Goal: Find specific page/section: Find specific page/section

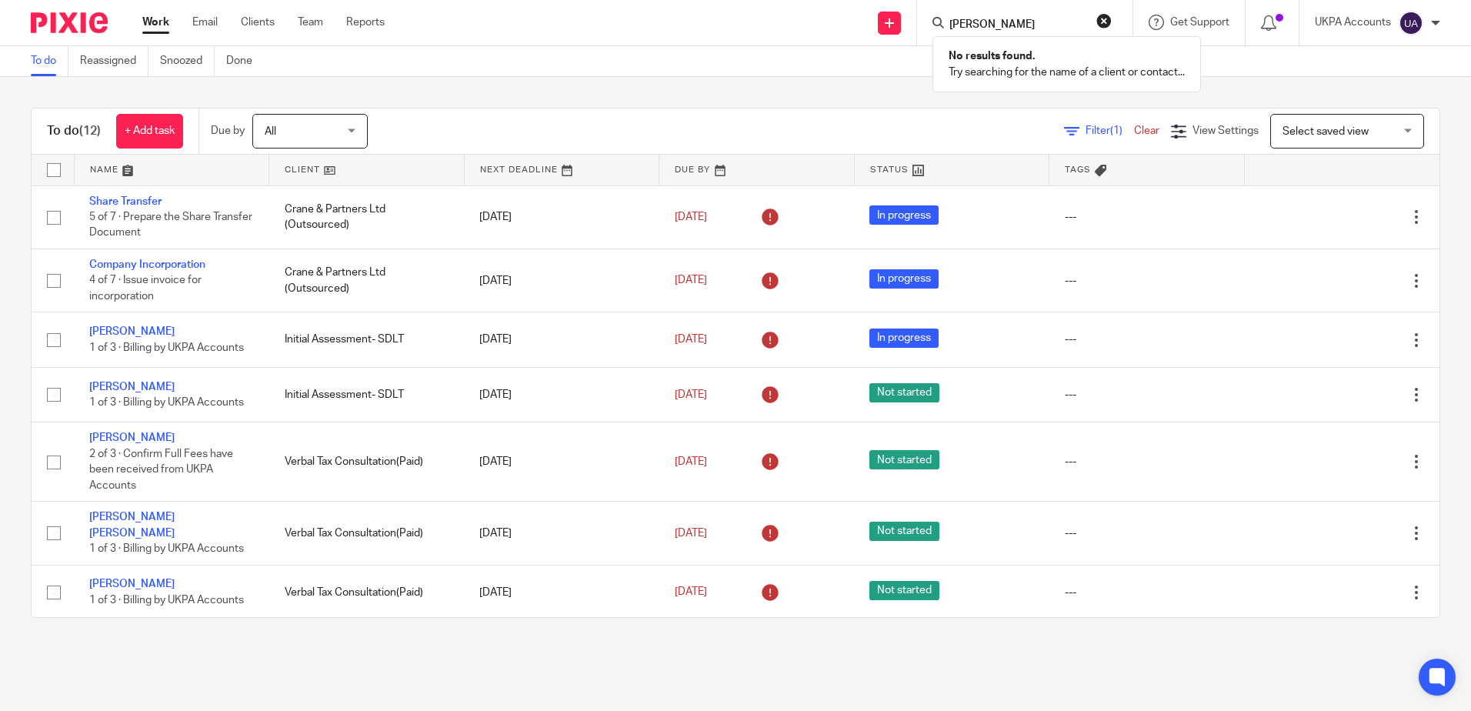
click at [0, 265] on html "Work Email Clients Team Reports Work Email Clients Team Reports Settings Send n…" at bounding box center [735, 355] width 1471 height 711
click at [179, 58] on link "Snoozed" at bounding box center [187, 61] width 55 height 30
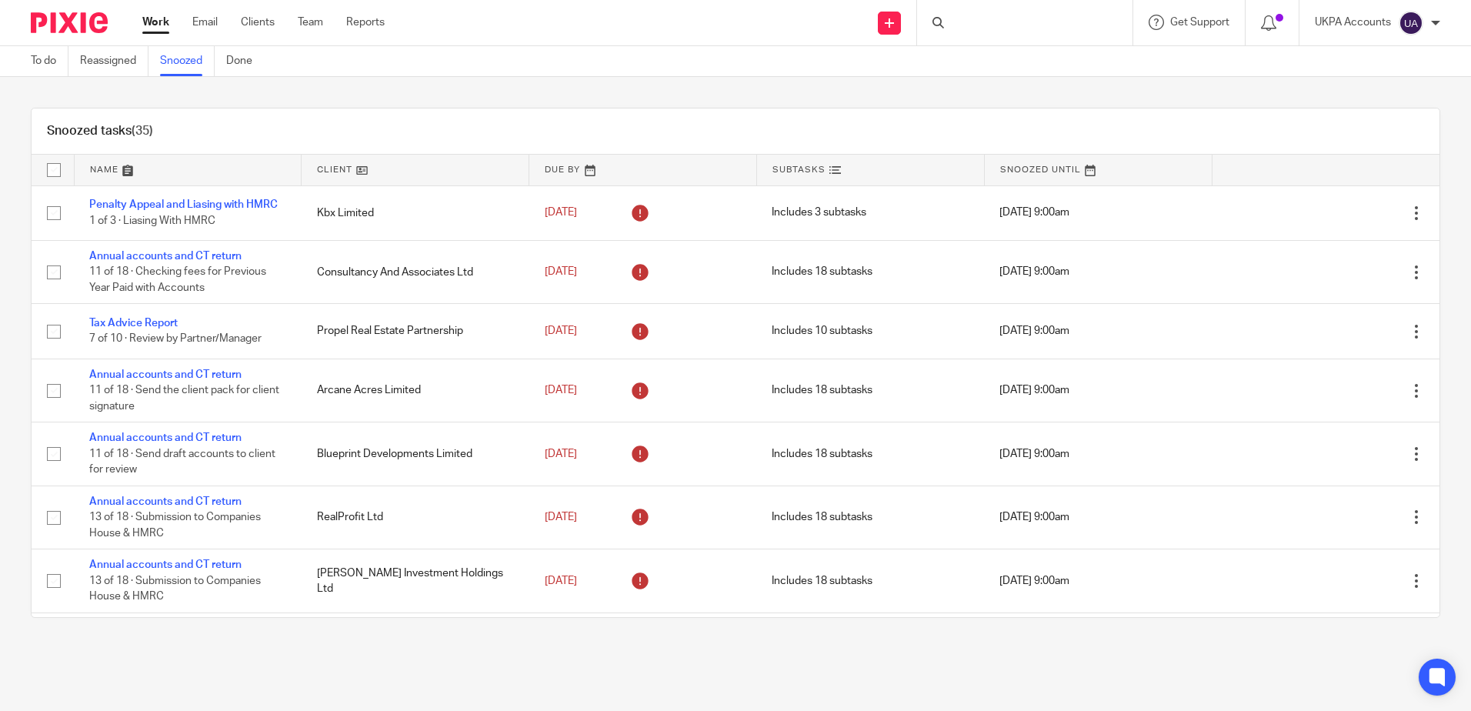
click at [269, 90] on div "Snoozed tasks (35) Name Client Due By Subtasks Snoozed Until Penalty Appeal and…" at bounding box center [735, 363] width 1471 height 572
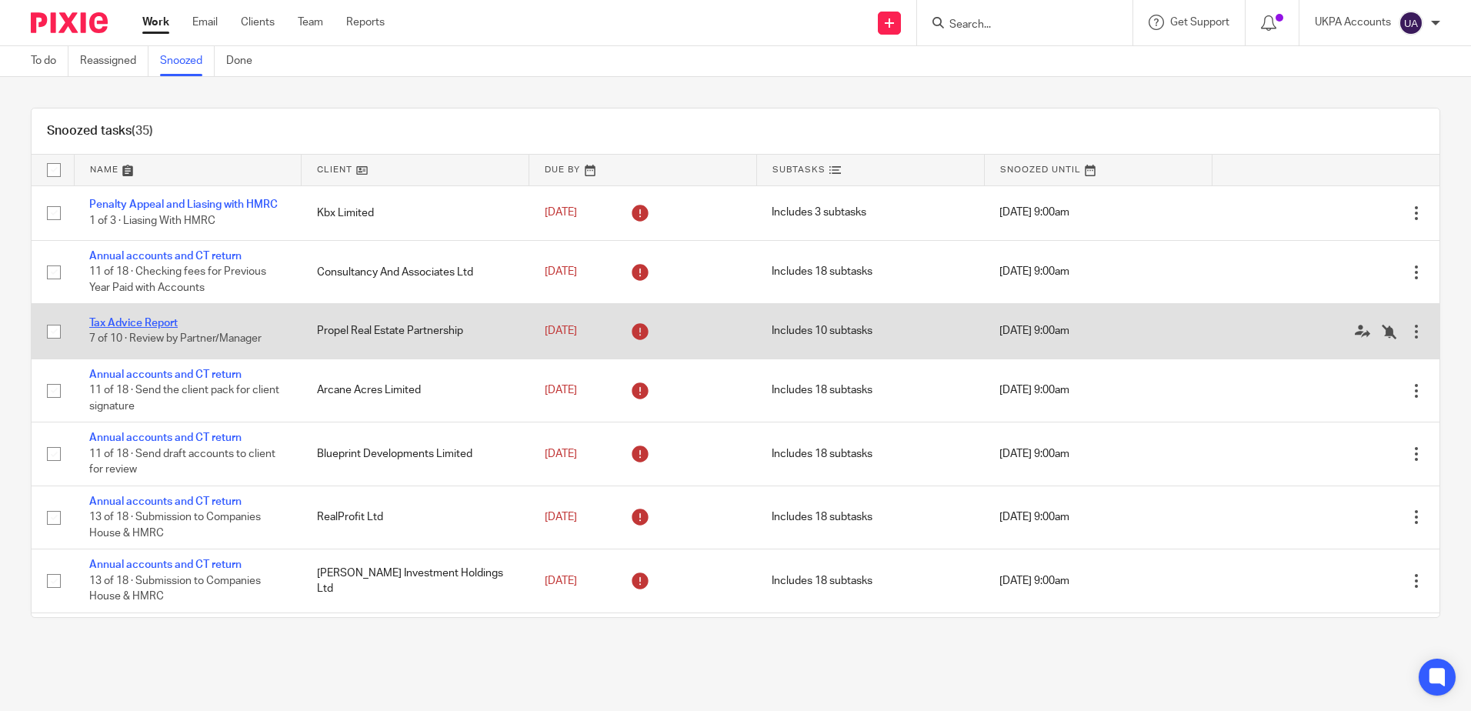
click at [153, 322] on link "Tax Advice Report" at bounding box center [133, 323] width 88 height 11
